Goal: Find specific page/section: Find specific page/section

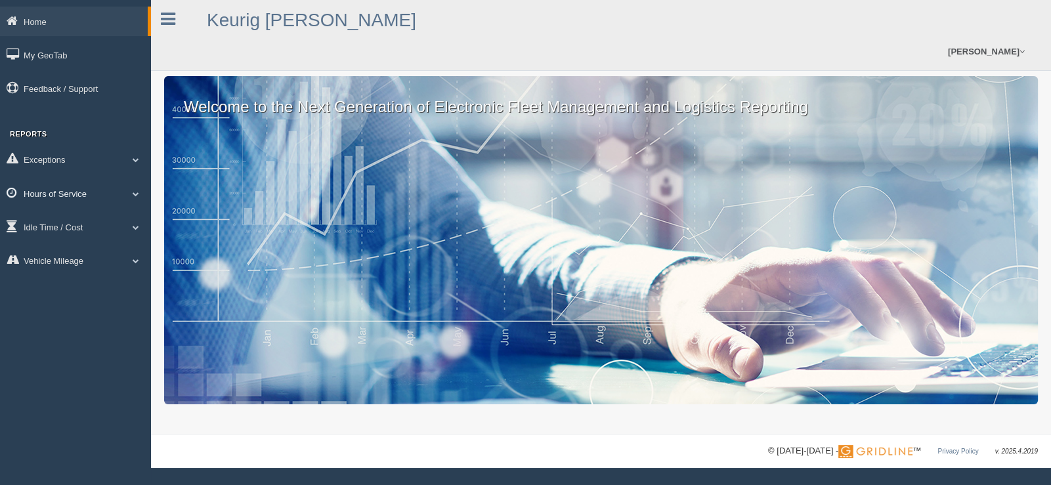
click at [135, 194] on span at bounding box center [135, 193] width 17 height 7
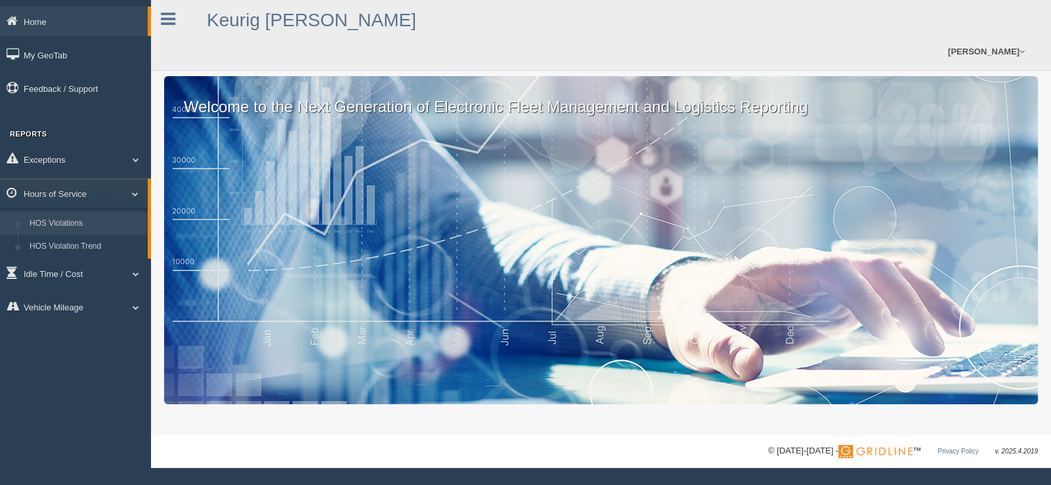
click at [82, 222] on link "HOS Violations" at bounding box center [86, 224] width 124 height 24
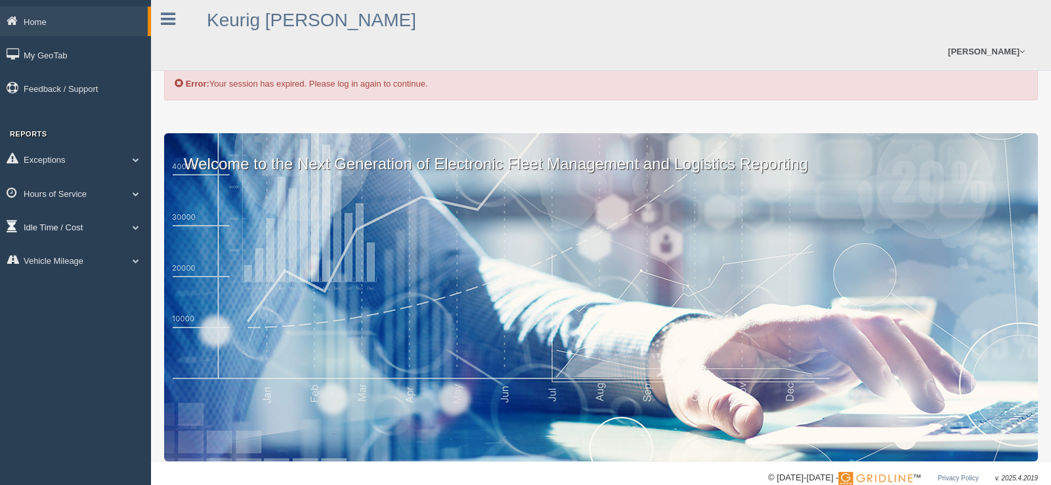
click at [130, 225] on link "Idle Time / Cost" at bounding box center [75, 227] width 151 height 30
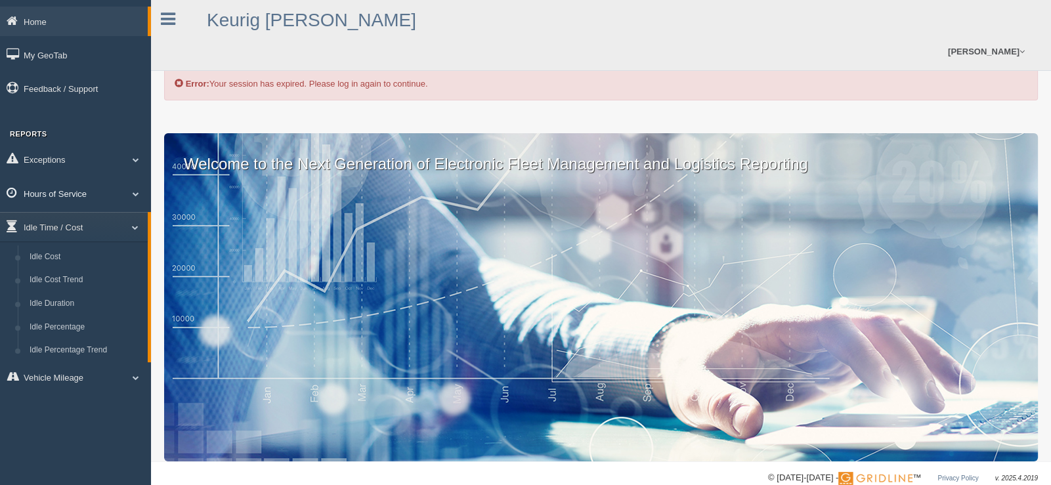
click at [133, 190] on link "Hours of Service" at bounding box center [75, 194] width 151 height 30
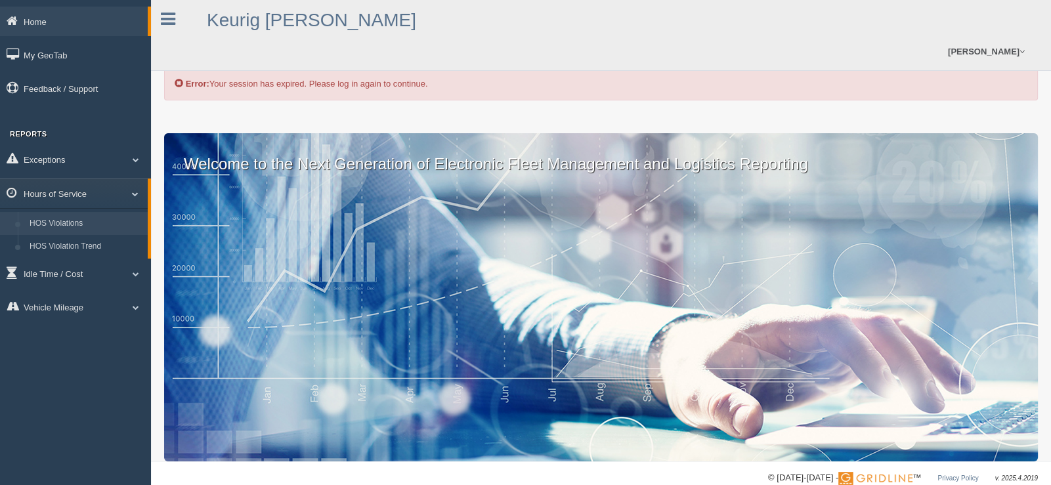
click at [71, 220] on link "HOS Violations" at bounding box center [86, 224] width 124 height 24
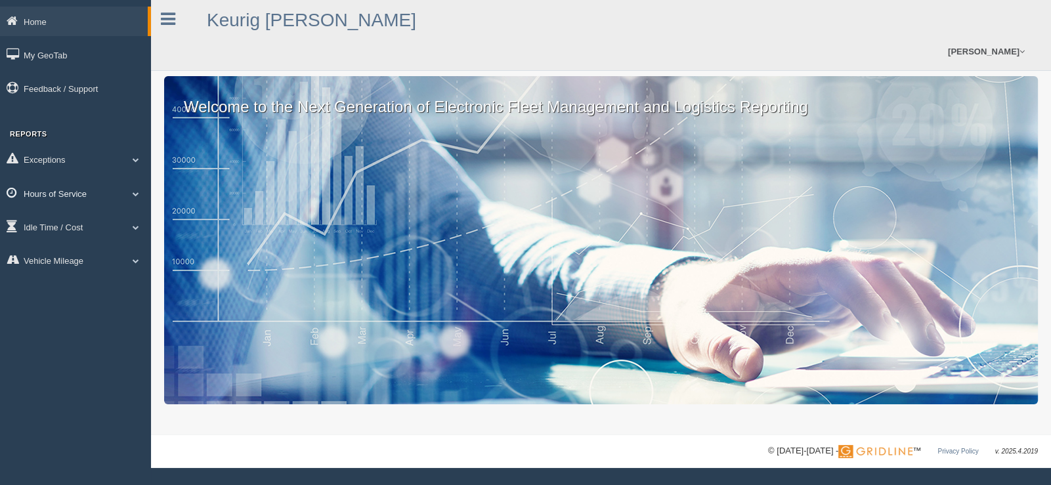
click at [137, 191] on span at bounding box center [135, 193] width 17 height 7
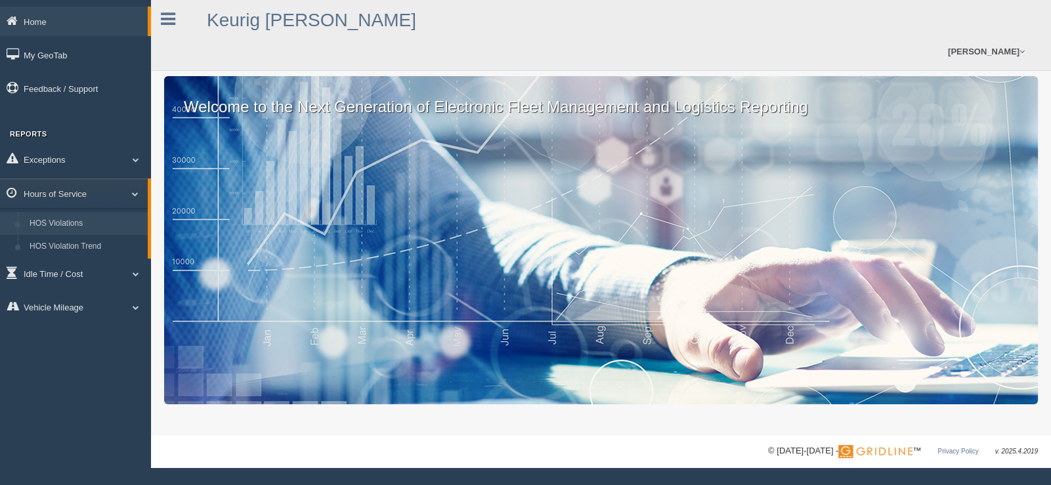
click at [69, 226] on link "HOS Violations" at bounding box center [86, 224] width 124 height 24
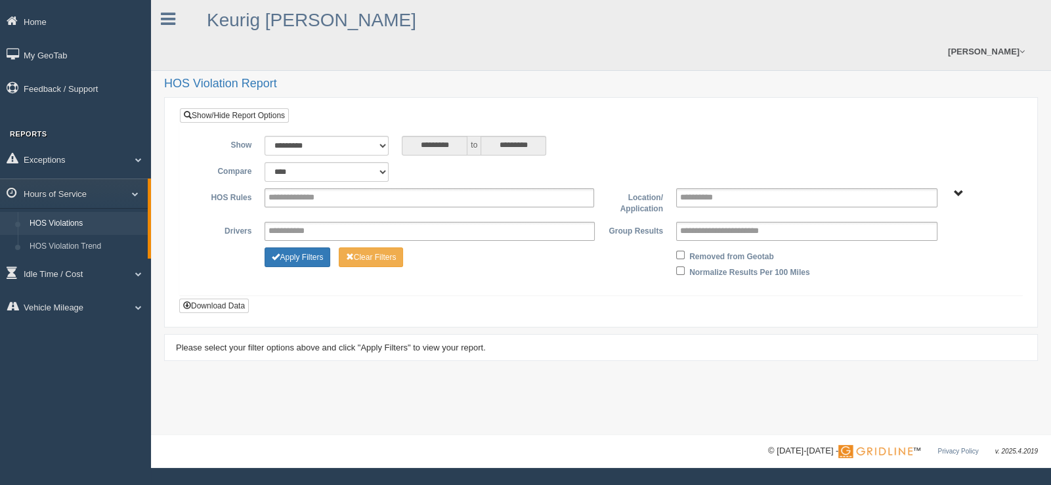
click at [962, 189] on span "Plains - OTR" at bounding box center [959, 194] width 10 height 10
click at [920, 234] on button "Plains - OTR" at bounding box center [913, 241] width 61 height 14
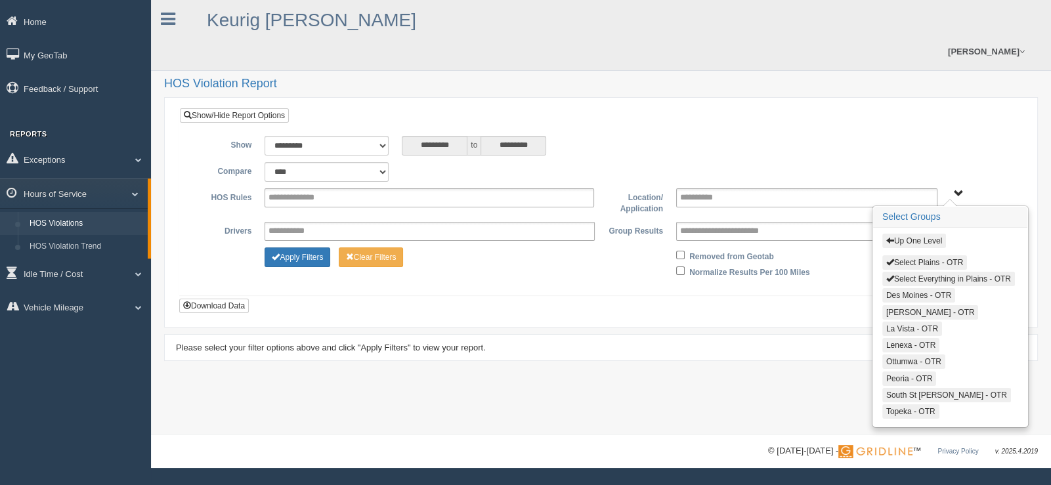
click at [887, 274] on span "button" at bounding box center [891, 278] width 8 height 8
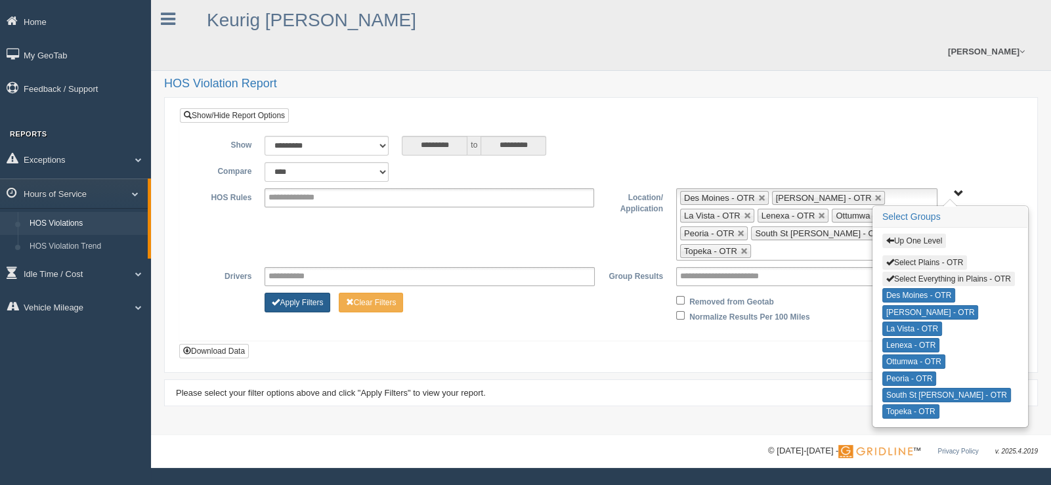
click at [290, 293] on button "Apply Filters" at bounding box center [298, 303] width 66 height 20
